Goal: Task Accomplishment & Management: Manage account settings

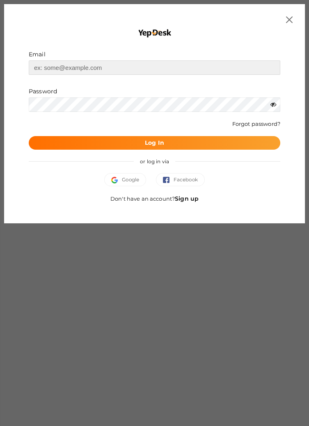
click at [136, 68] on input "text" at bounding box center [155, 67] width 252 height 14
type input "projectofcfm@gmail.com"
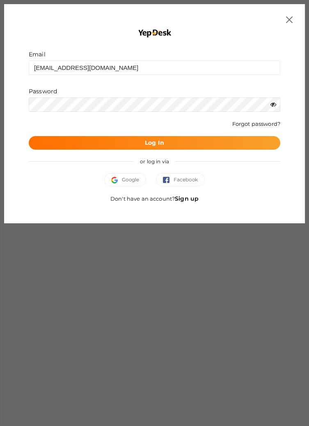
click at [29, 136] on button "Log In" at bounding box center [155, 143] width 252 height 14
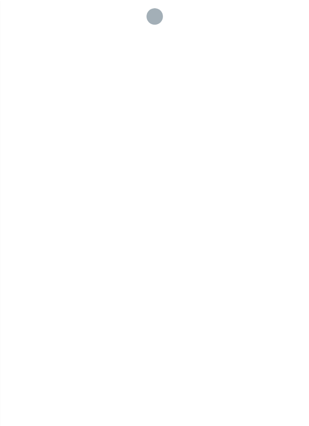
checkbox input "true"
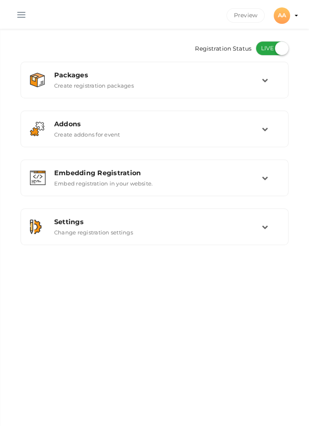
click at [21, 18] on button "button" at bounding box center [21, 12] width 21 height 21
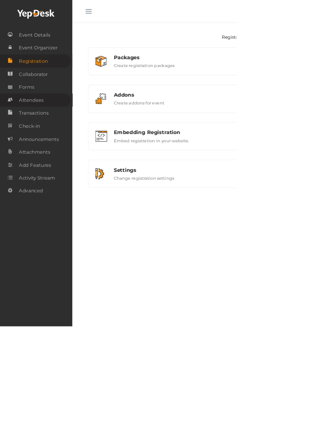
click at [53, 134] on span "Attendees" at bounding box center [41, 130] width 32 height 16
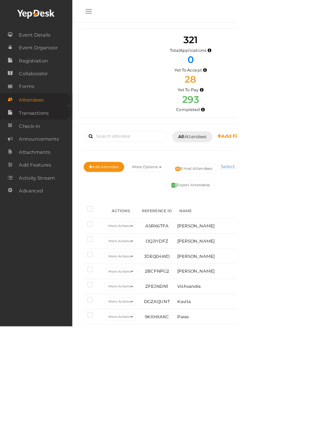
click at [60, 151] on span "Transactions" at bounding box center [44, 147] width 39 height 16
